Goal: Navigation & Orientation: Find specific page/section

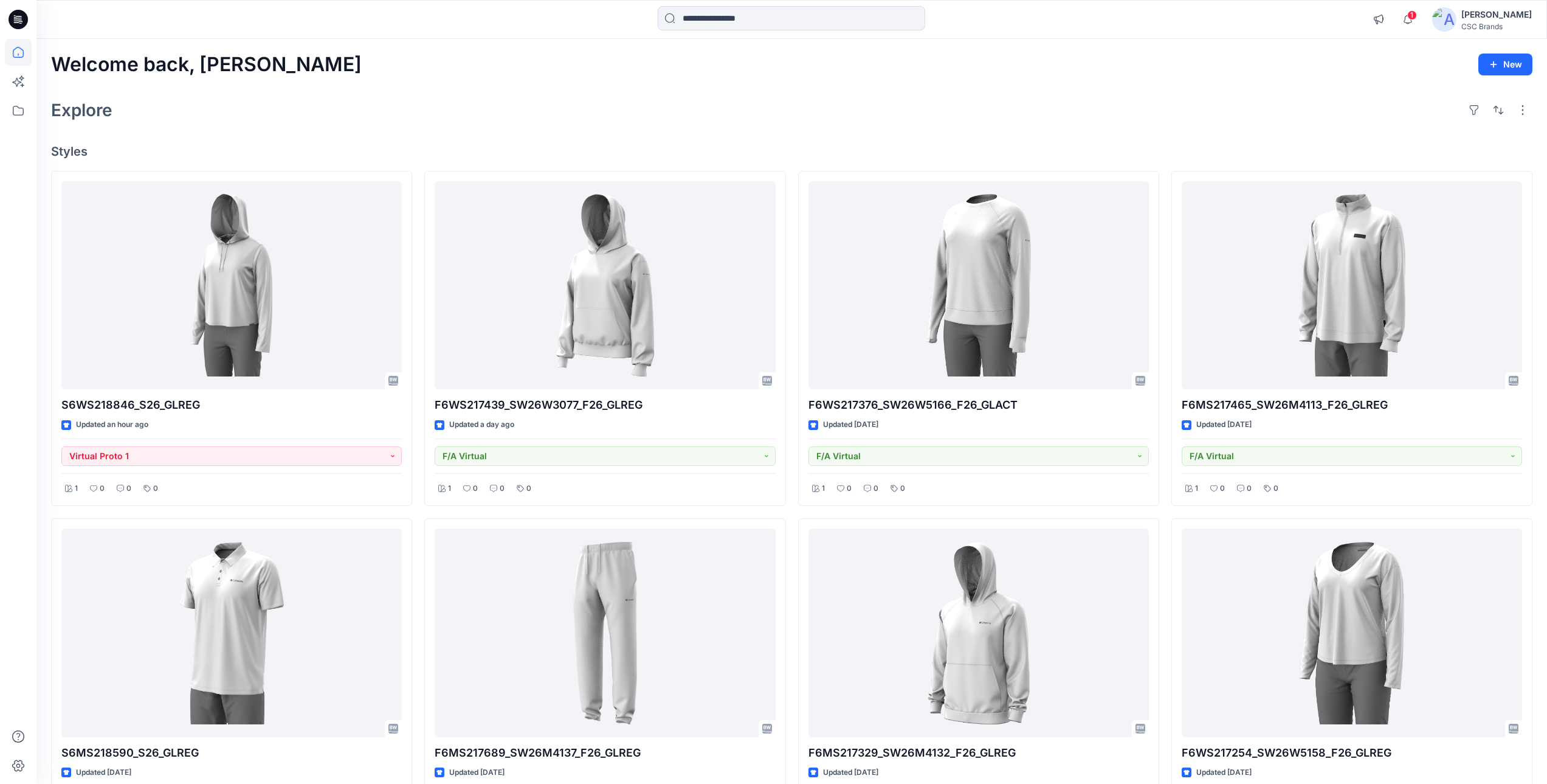
click at [256, 89] on div "Welcome back, Mijan New Explore Styles S6WS218846_S26_GLREG Updated an hour ago…" at bounding box center [792, 650] width 1511 height 1221
drag, startPoint x: 52, startPoint y: 64, endPoint x: 91, endPoint y: 150, distance: 94.4
click at [91, 150] on div "Welcome back, Mijan New Explore Styles S6WS218846_S26_GLREG Updated an hour ago…" at bounding box center [792, 650] width 1511 height 1221
drag, startPoint x: 91, startPoint y: 150, endPoint x: 150, endPoint y: 129, distance: 62.6
click at [150, 129] on div "Welcome back, Mijan New Explore Styles S6WS218846_S26_GLREG Updated an hour ago…" at bounding box center [792, 650] width 1511 height 1221
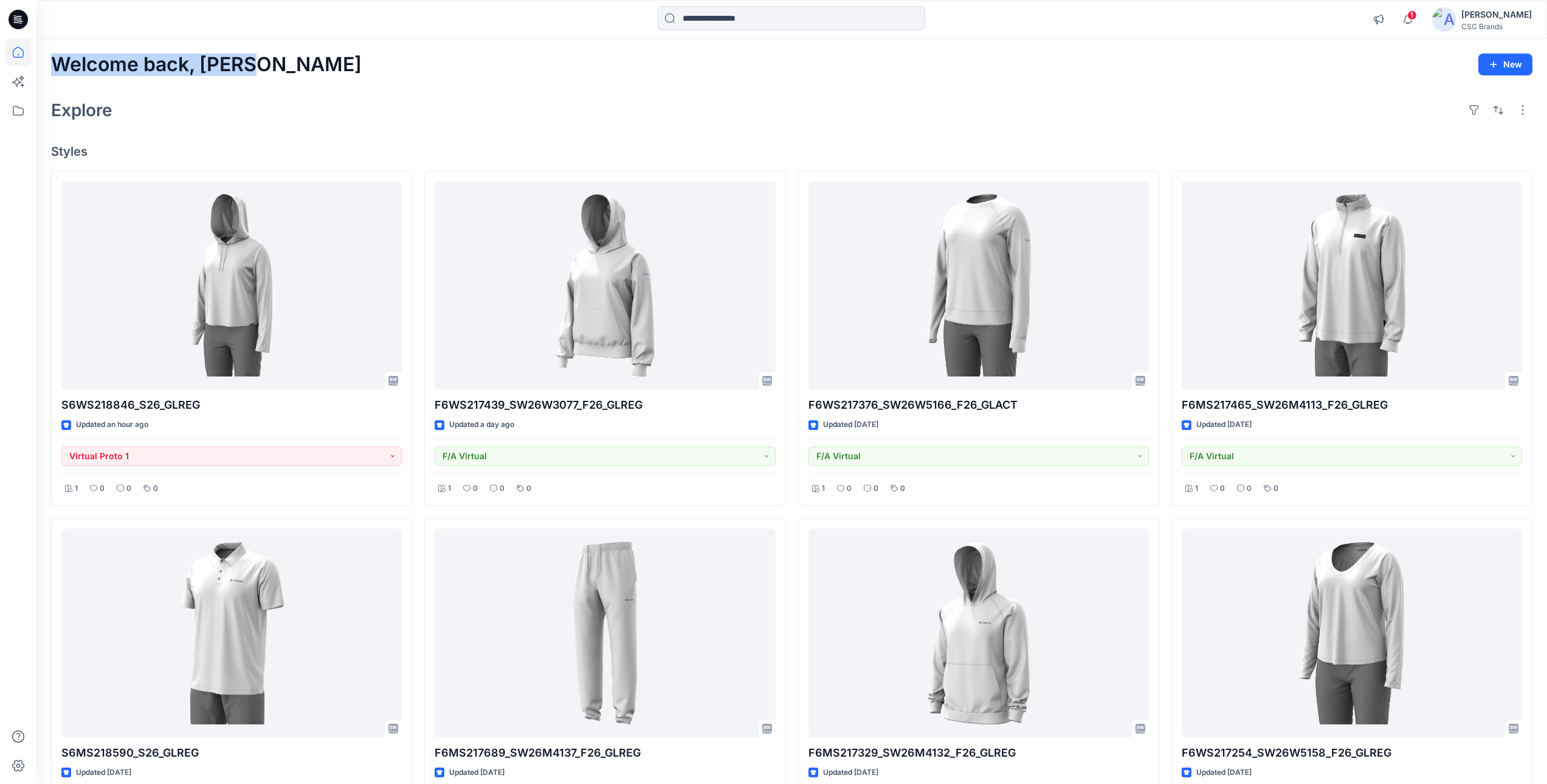
drag, startPoint x: 54, startPoint y: 69, endPoint x: 278, endPoint y: 65, distance: 224.0
click at [278, 65] on div "Welcome back, Mijan New" at bounding box center [792, 64] width 1482 height 22
drag, startPoint x: 278, startPoint y: 65, endPoint x: 357, endPoint y: 116, distance: 94.0
click at [357, 116] on div "Explore" at bounding box center [792, 109] width 1482 height 29
